Goal: Task Accomplishment & Management: Manage account settings

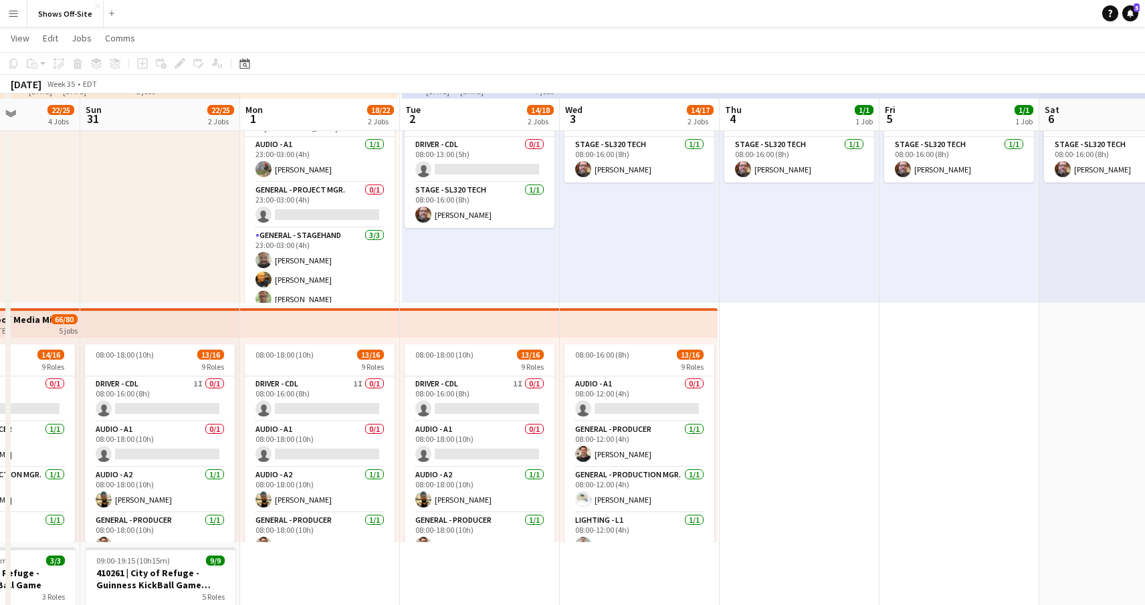
scroll to position [105, 0]
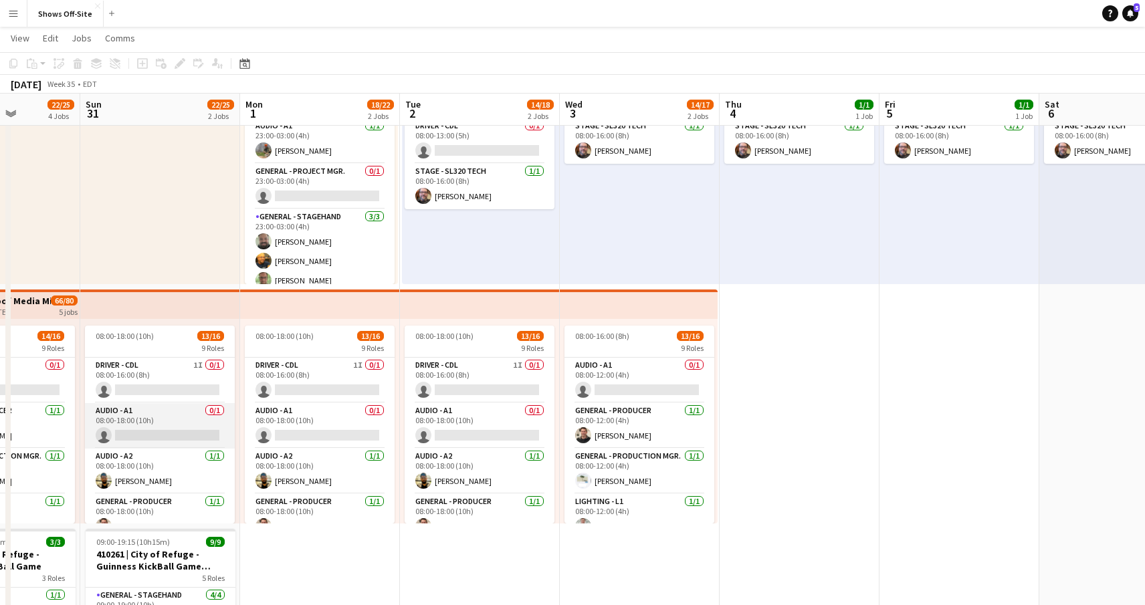
click at [156, 432] on app-card-role "Audio - A1 0/1 08:00-18:00 (10h) single-neutral-actions" at bounding box center [160, 425] width 150 height 45
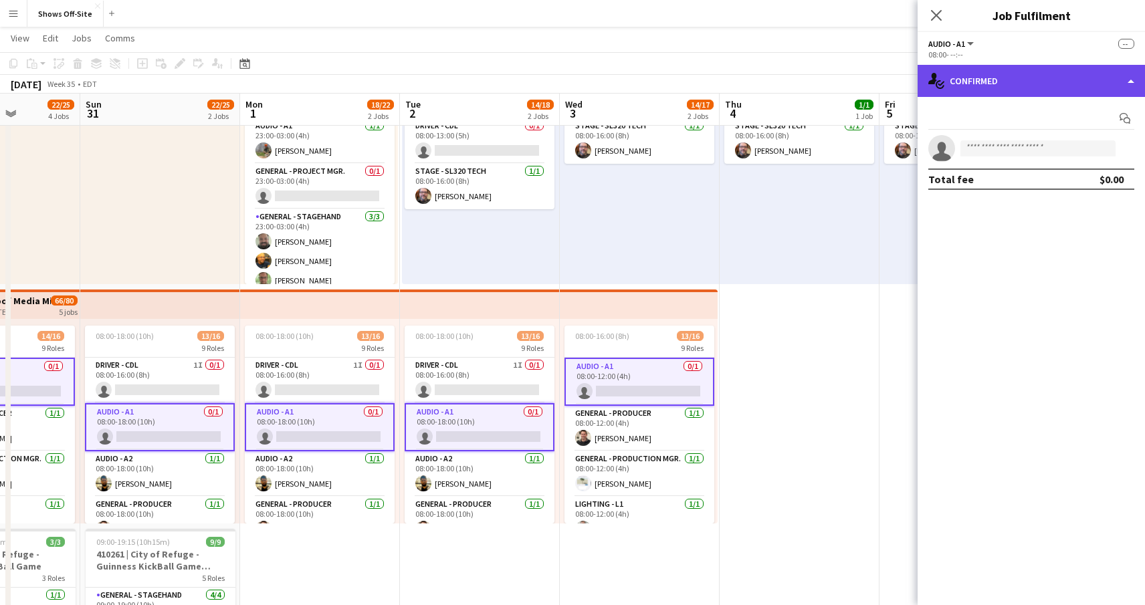
click at [1067, 78] on div "single-neutral-actions-check-2 Confirmed" at bounding box center [1030, 81] width 227 height 32
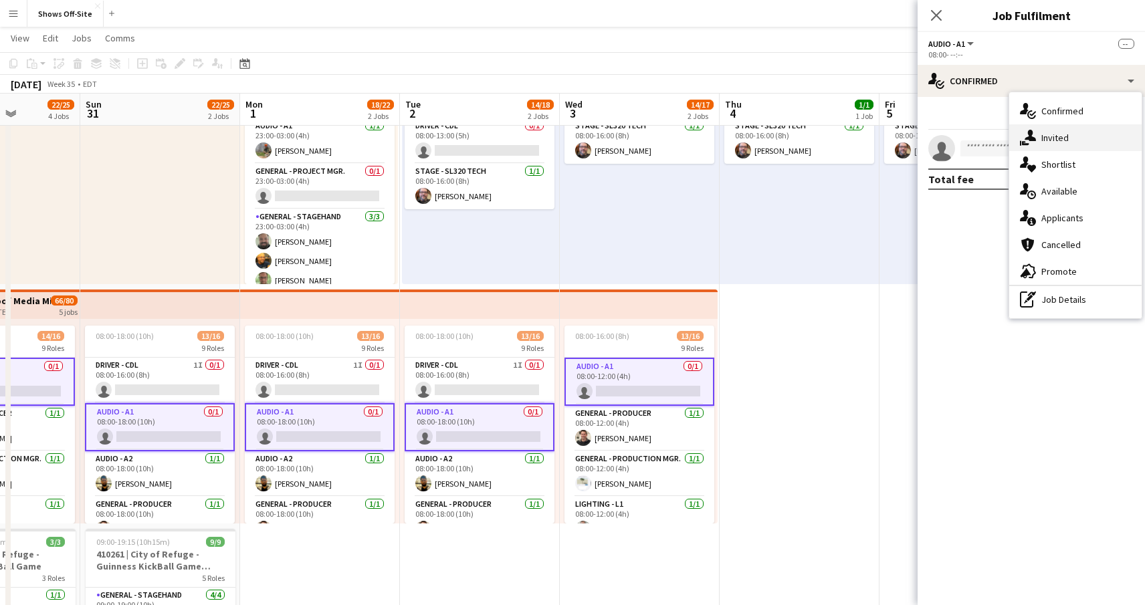
click at [1064, 137] on div "single-neutral-actions-share-1 Invited" at bounding box center [1075, 137] width 132 height 27
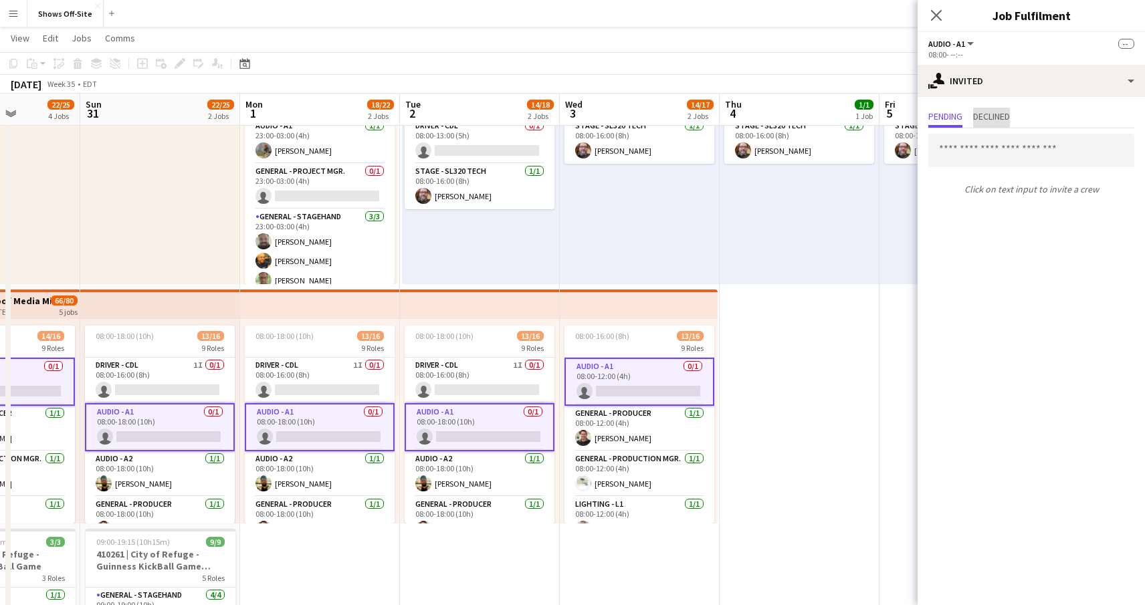
click at [998, 114] on span "Declined" at bounding box center [991, 116] width 37 height 9
click at [946, 104] on div "Pending Declined No declined invites" at bounding box center [1030, 132] width 227 height 70
click at [946, 113] on span "Pending" at bounding box center [945, 116] width 34 height 9
click at [934, 7] on app-icon "Close pop-in" at bounding box center [936, 15] width 19 height 19
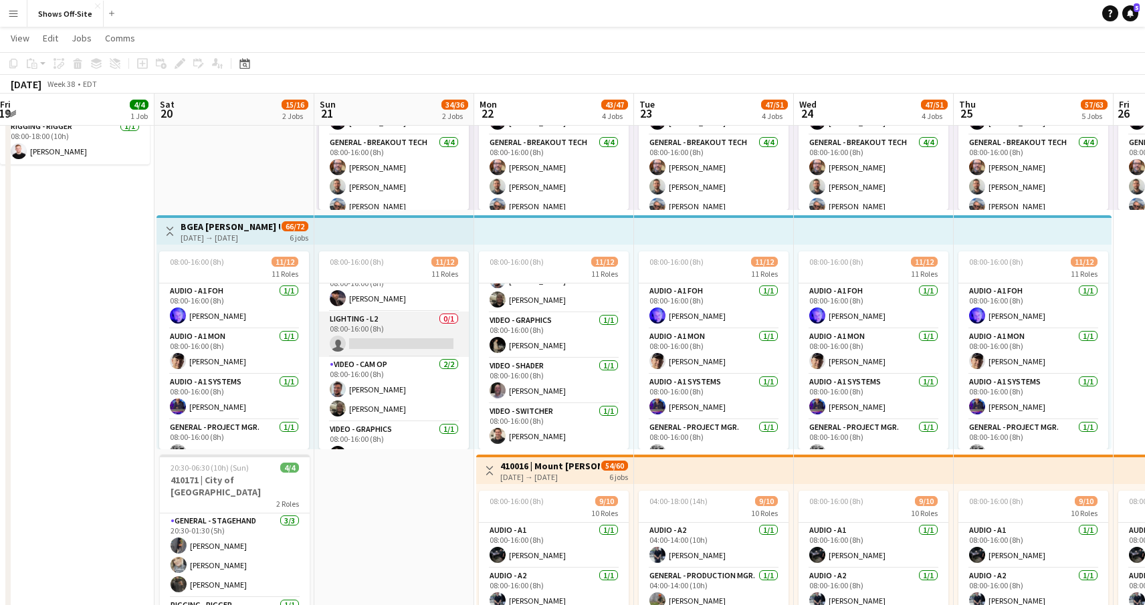
scroll to position [354, 0]
click at [416, 336] on app-card-role "Lighting - L2 0/1 08:00-16:00 (8h) single-neutral-actions" at bounding box center [394, 334] width 150 height 45
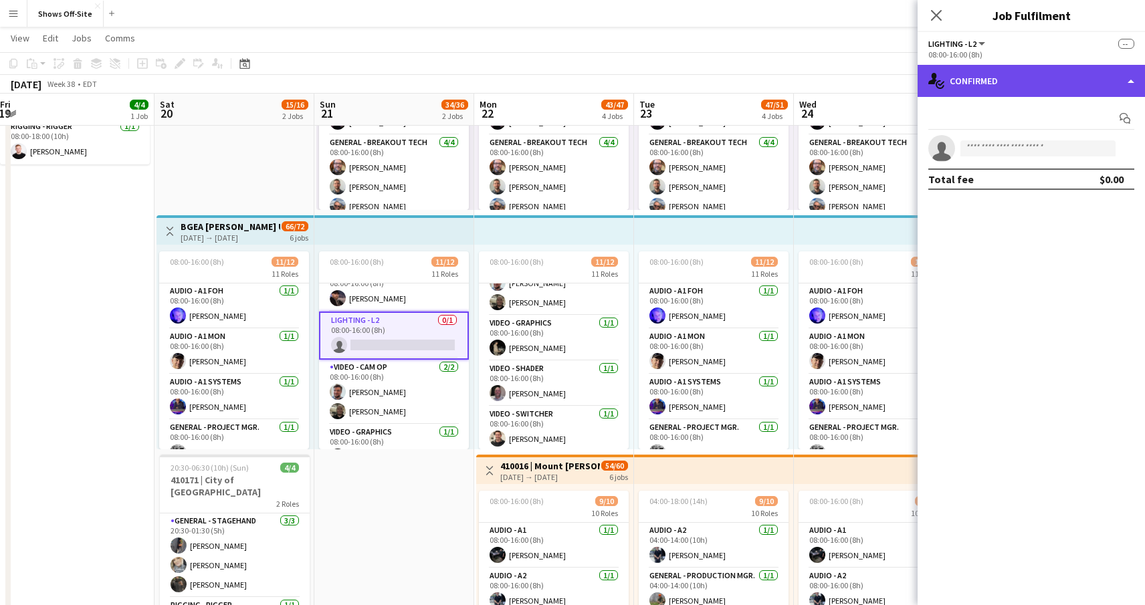
click at [1083, 83] on div "single-neutral-actions-check-2 Confirmed" at bounding box center [1030, 81] width 227 height 32
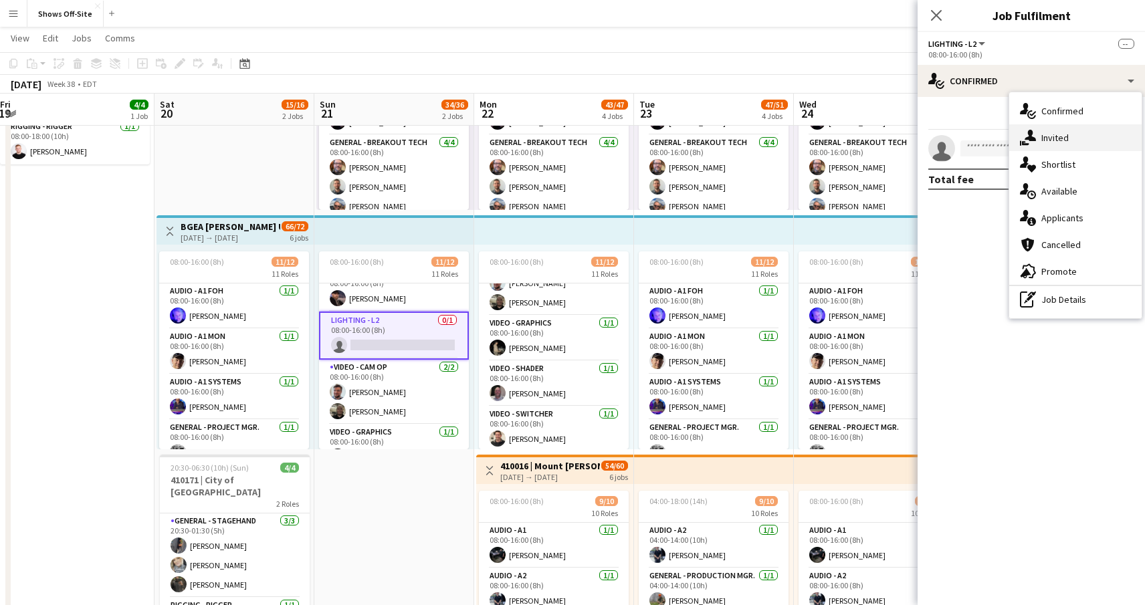
click at [1060, 137] on div "single-neutral-actions-share-1 Invited" at bounding box center [1075, 137] width 132 height 27
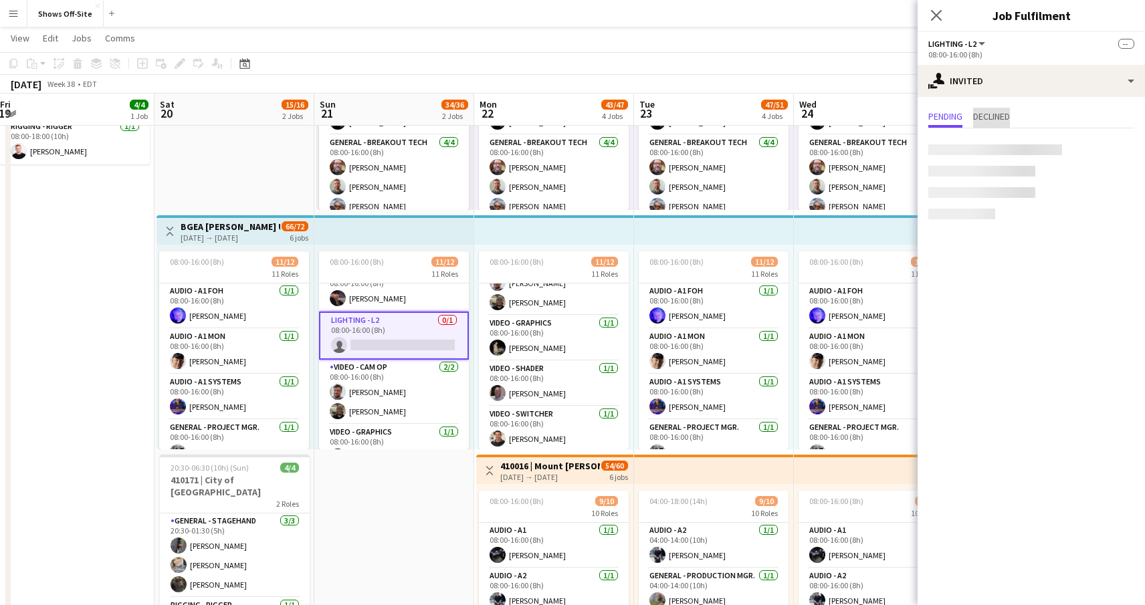
click at [998, 118] on span "Declined" at bounding box center [991, 116] width 37 height 9
click at [955, 114] on span "Pending" at bounding box center [945, 116] width 34 height 9
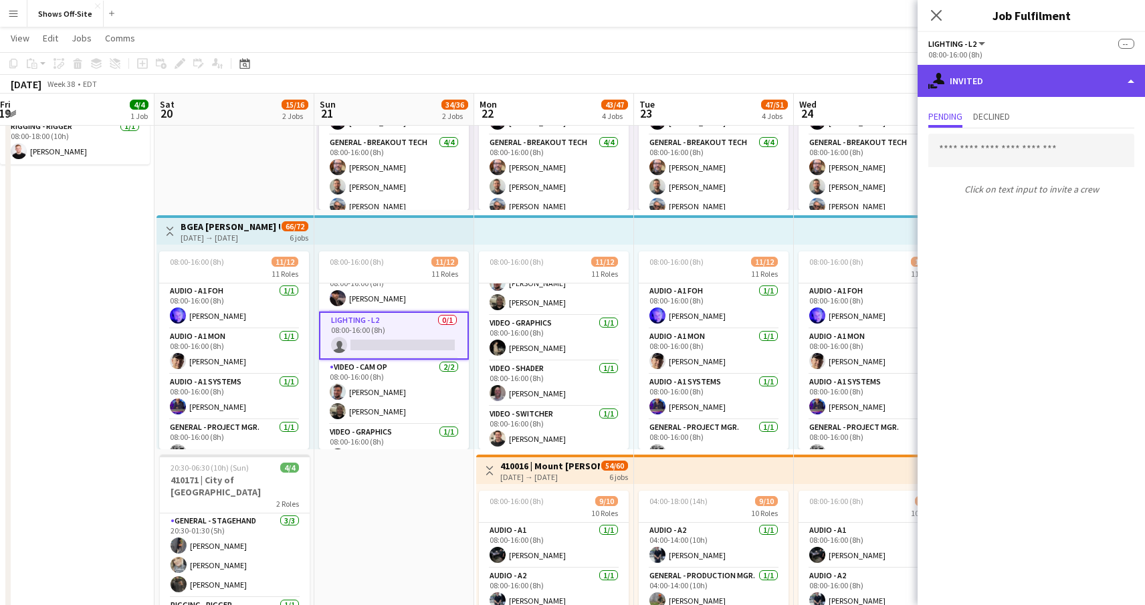
click at [986, 90] on div "single-neutral-actions-share-1 Invited" at bounding box center [1030, 81] width 227 height 32
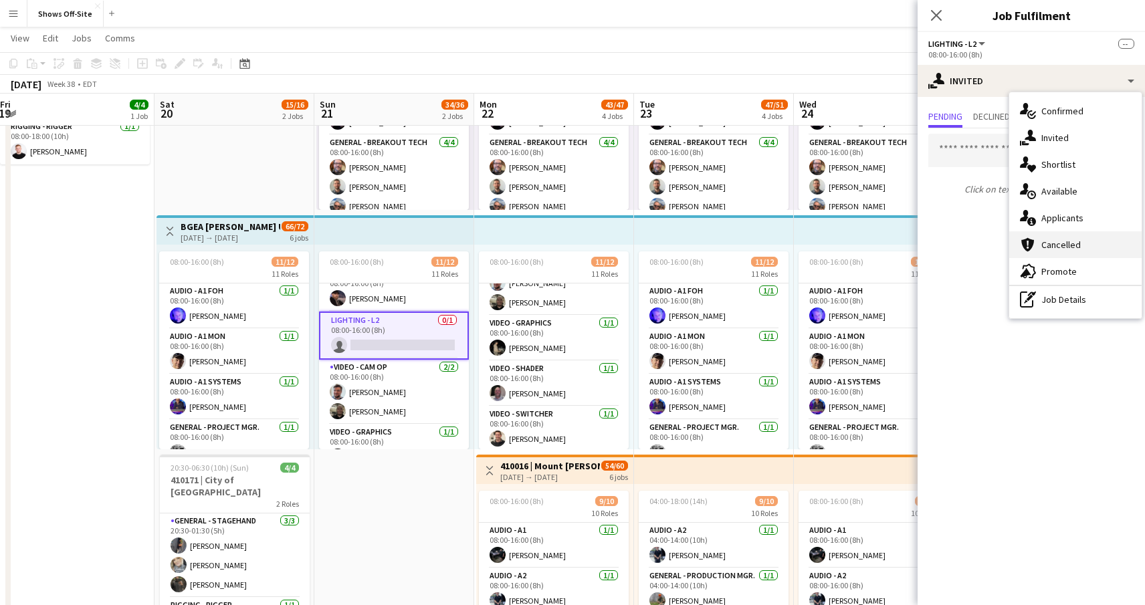
click at [1050, 241] on div "cancellation Cancelled" at bounding box center [1075, 244] width 132 height 27
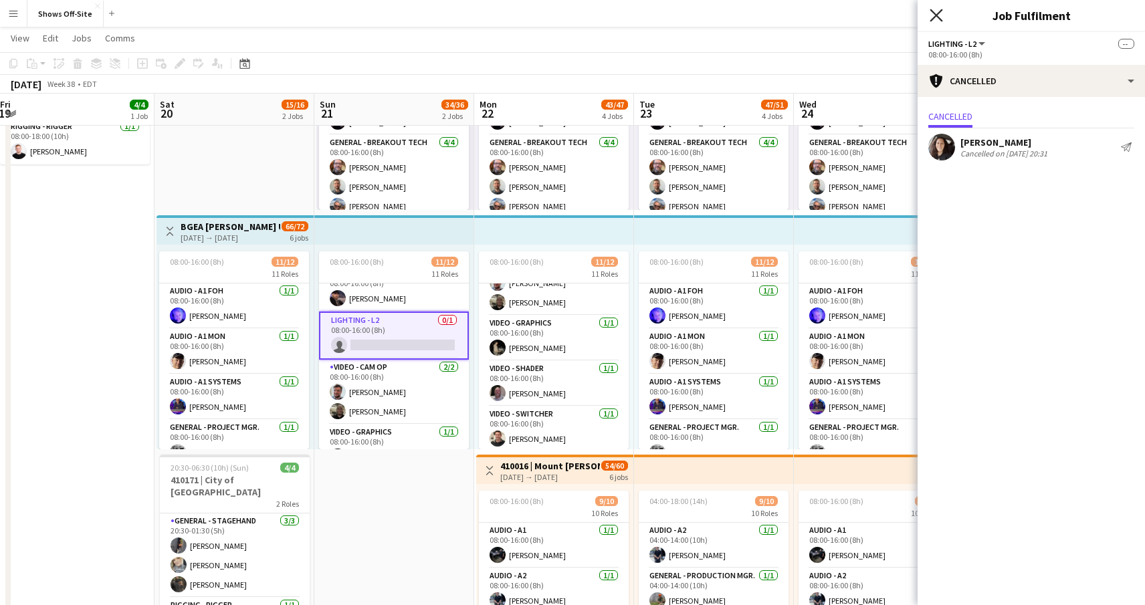
click at [938, 14] on icon at bounding box center [936, 15] width 13 height 13
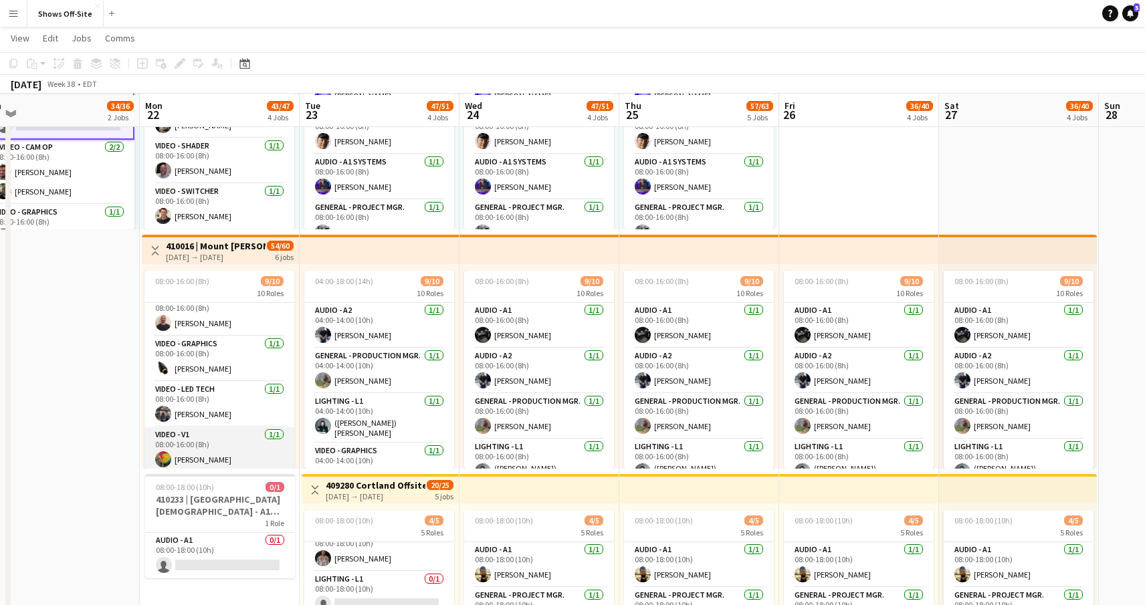
scroll to position [401, 0]
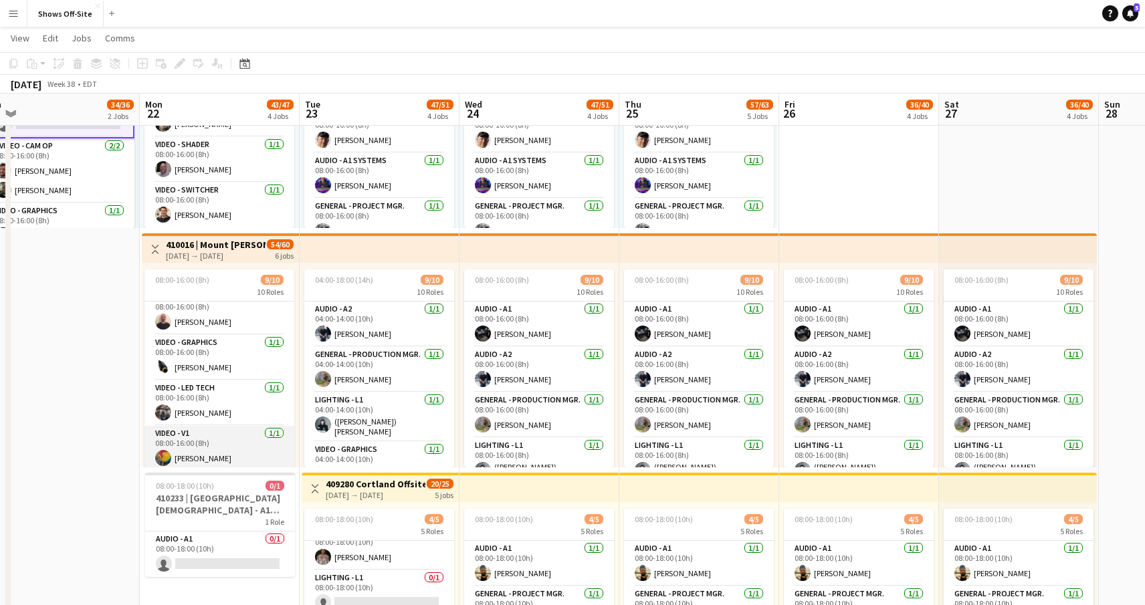
click at [231, 459] on app-card-role "Video - V1 [DATE] 08:00-16:00 (8h) [PERSON_NAME]" at bounding box center [219, 448] width 150 height 45
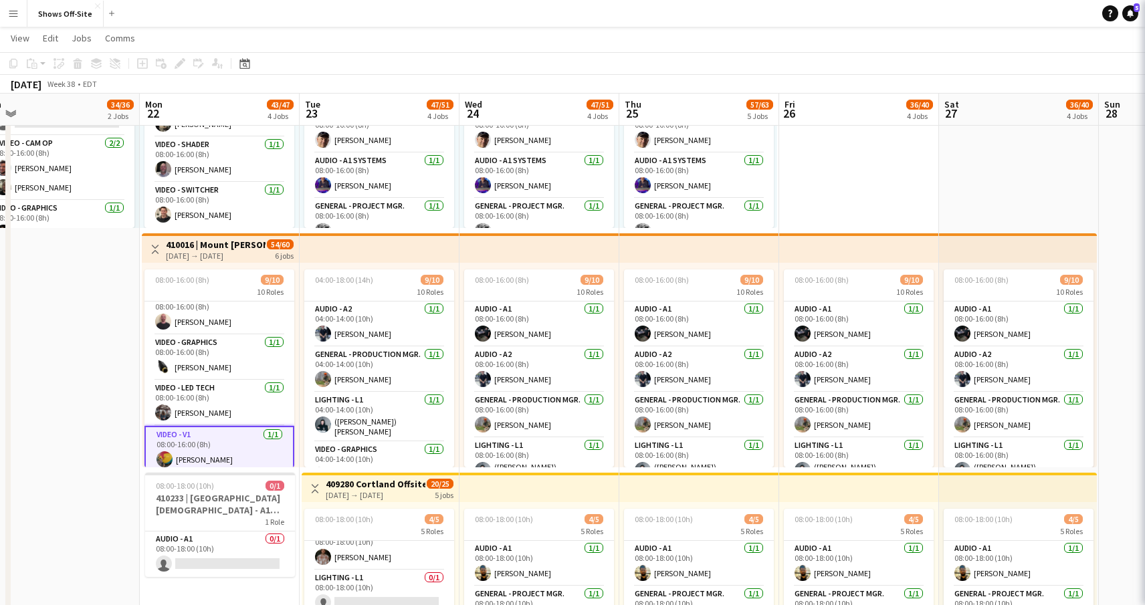
scroll to position [354, 0]
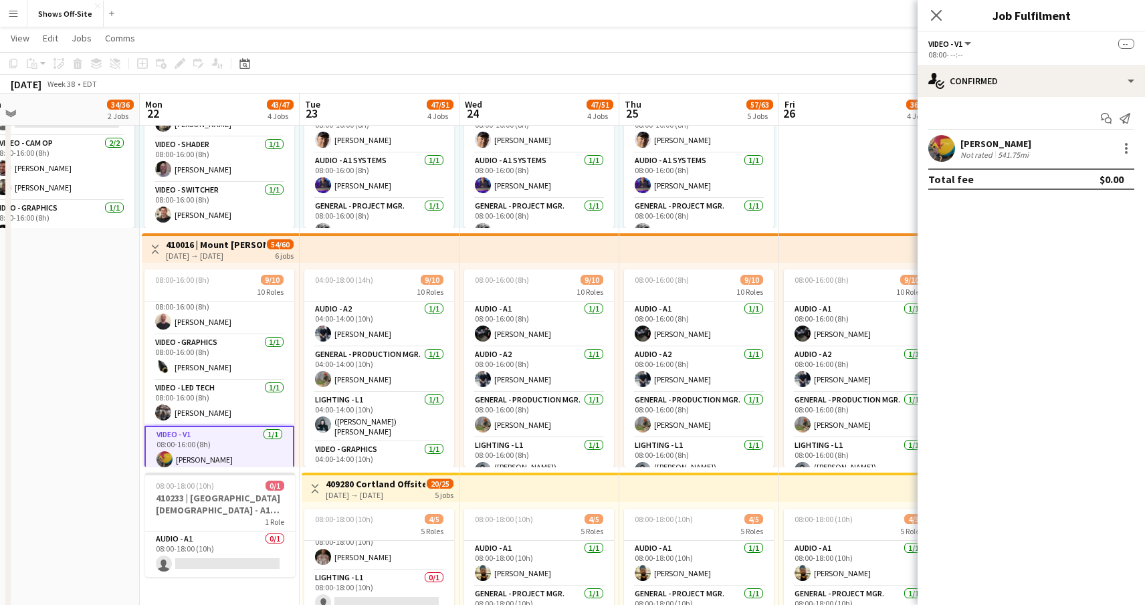
click at [943, 146] on app-user-avatar at bounding box center [941, 148] width 27 height 27
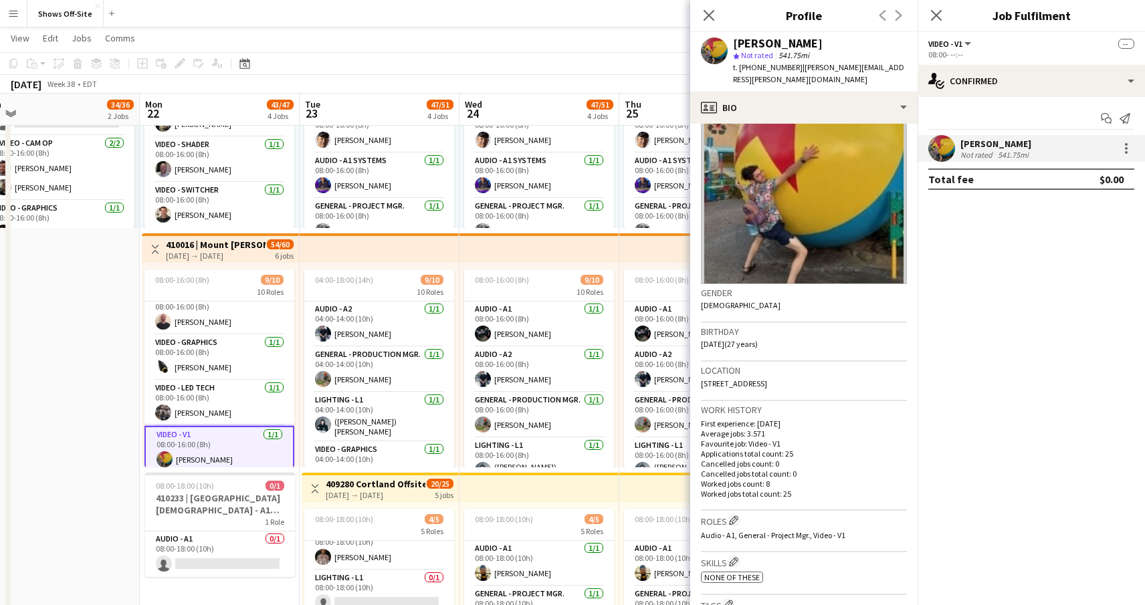
scroll to position [51, 0]
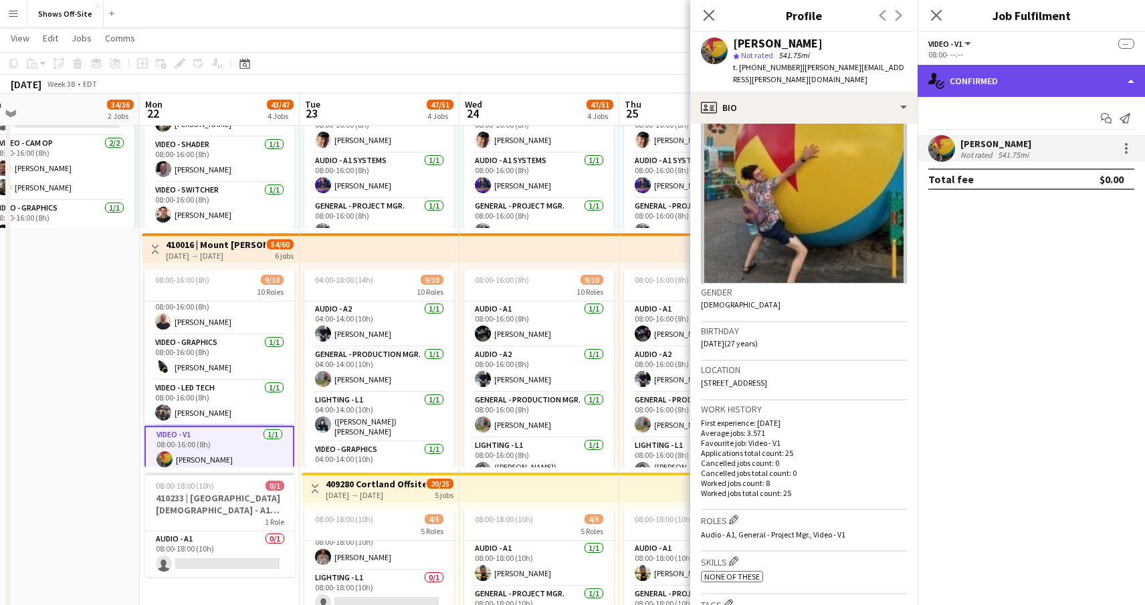
click at [1017, 82] on div "single-neutral-actions-check-2 Confirmed" at bounding box center [1030, 81] width 227 height 32
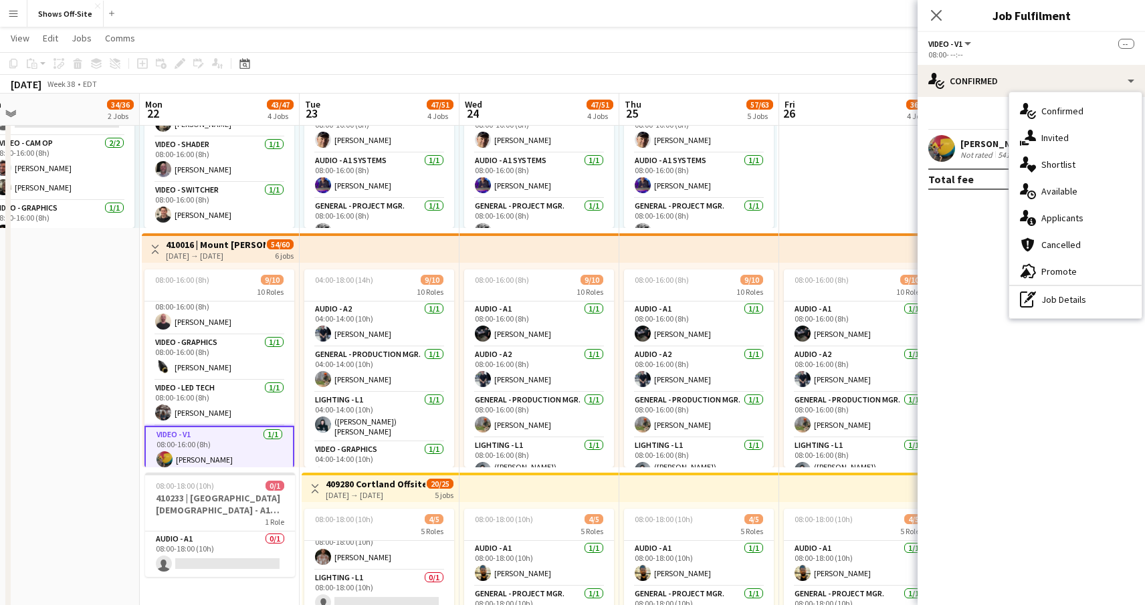
click at [942, 154] on app-user-avatar at bounding box center [941, 148] width 27 height 27
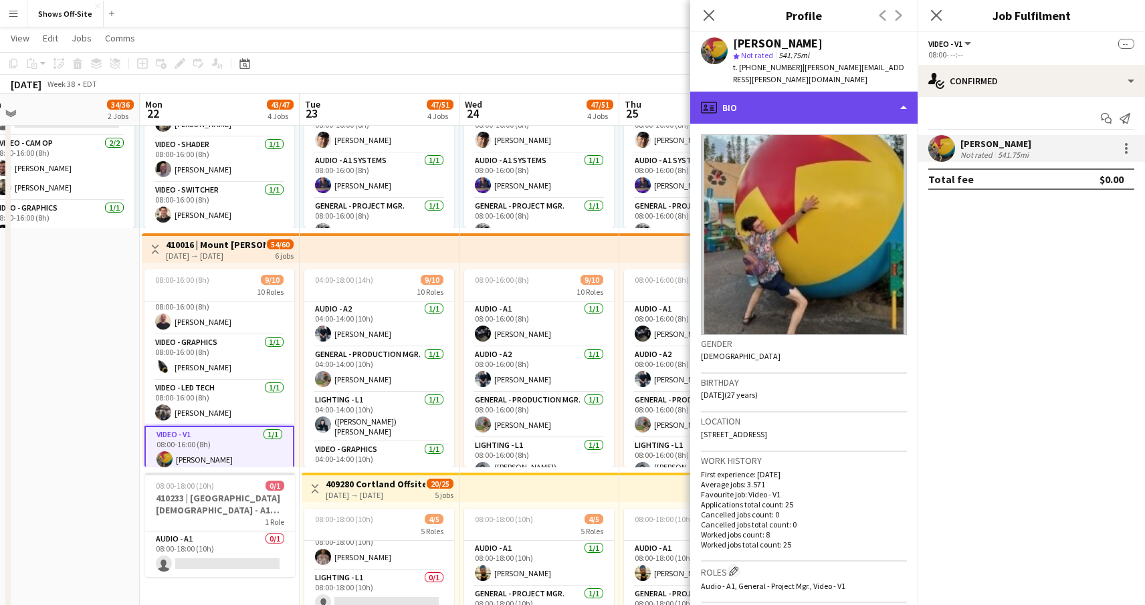
click at [798, 101] on div "profile Bio" at bounding box center [803, 108] width 227 height 32
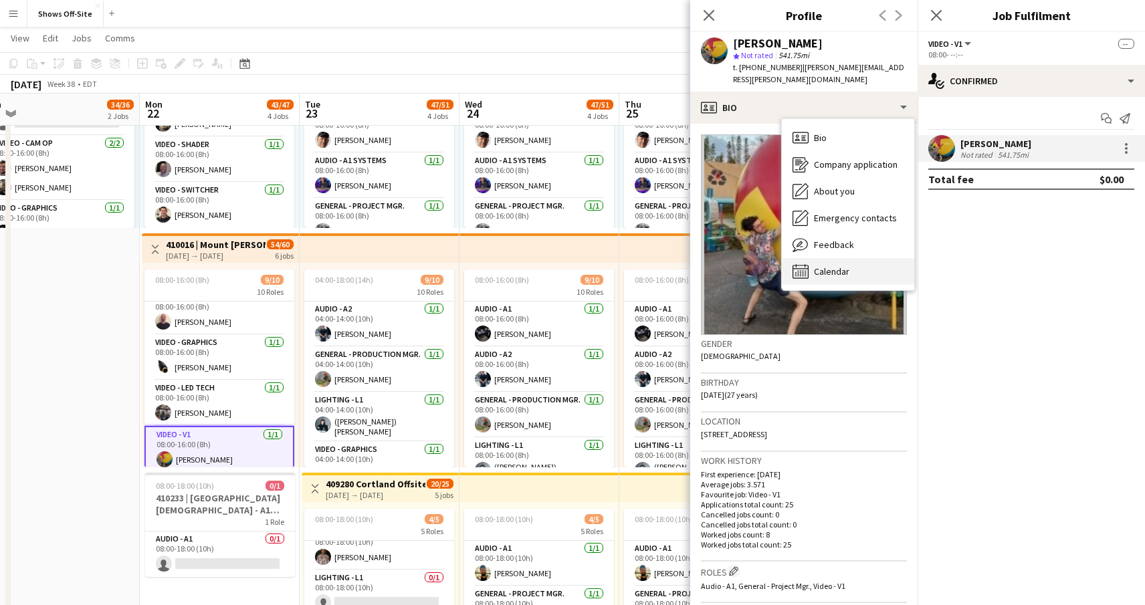
click at [827, 265] on span "Calendar" at bounding box center [831, 271] width 35 height 12
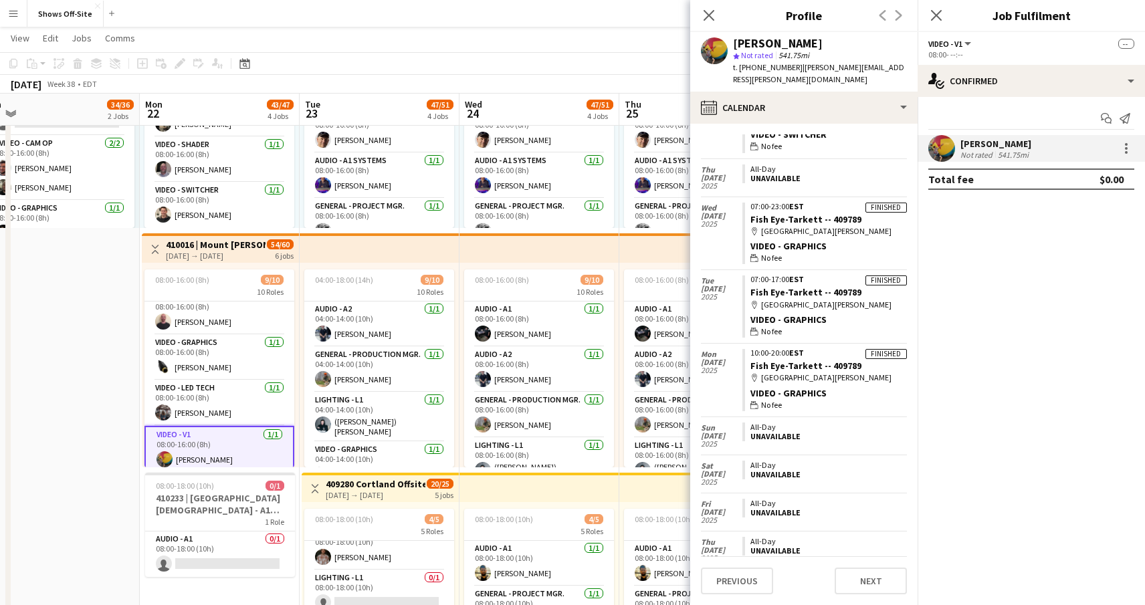
scroll to position [3061, 0]
click at [705, 15] on icon "Close pop-in" at bounding box center [708, 15] width 13 height 13
